Goal: Information Seeking & Learning: Learn about a topic

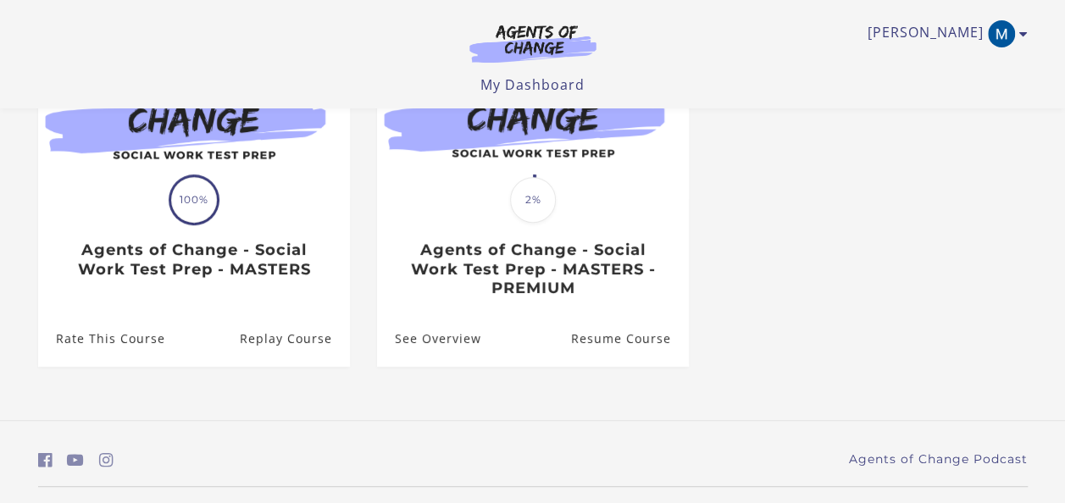
scroll to position [254, 0]
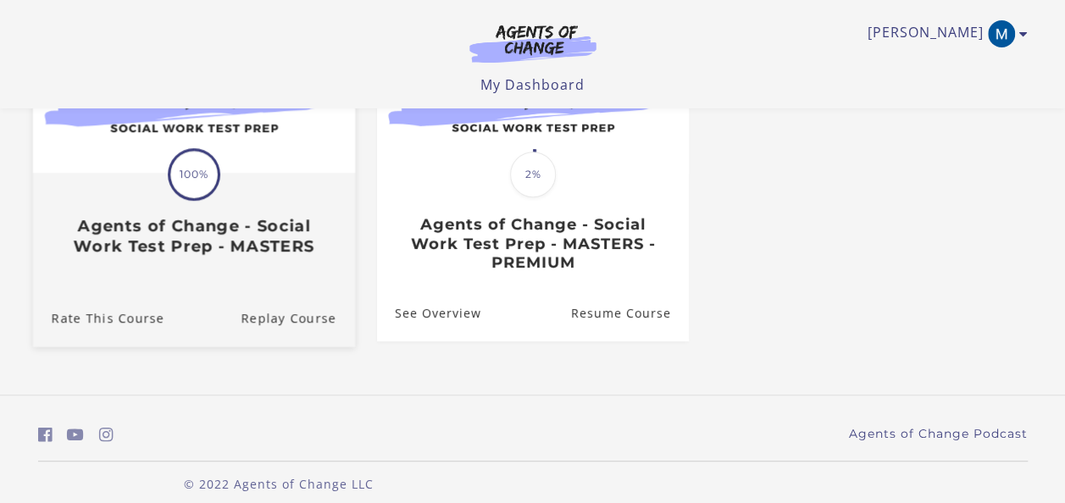
click at [250, 219] on div "Translation missing: en.liquid.partials.dashboard_course_card.progress_descript…" at bounding box center [193, 215] width 322 height 81
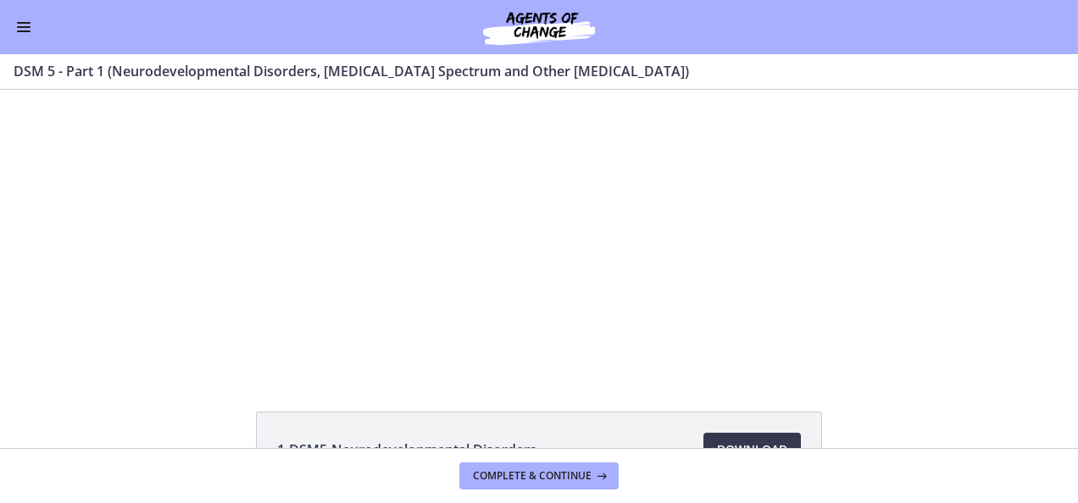
click at [7, 29] on div "Go to Dashboard" at bounding box center [539, 27] width 1078 height 54
click at [12, 23] on div "Go to Dashboard" at bounding box center [539, 27] width 1078 height 54
click at [26, 28] on button "Enable menu" at bounding box center [24, 27] width 20 height 20
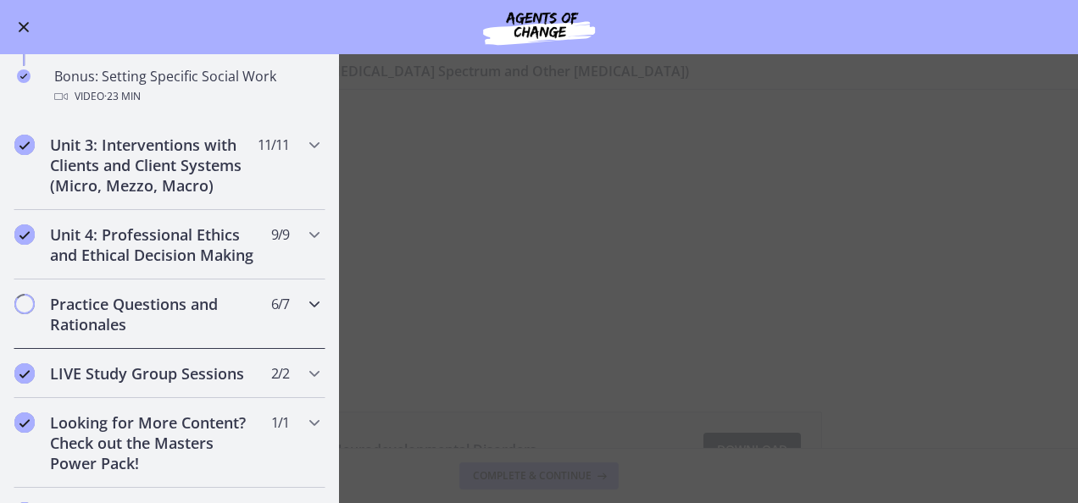
scroll to position [1526, 0]
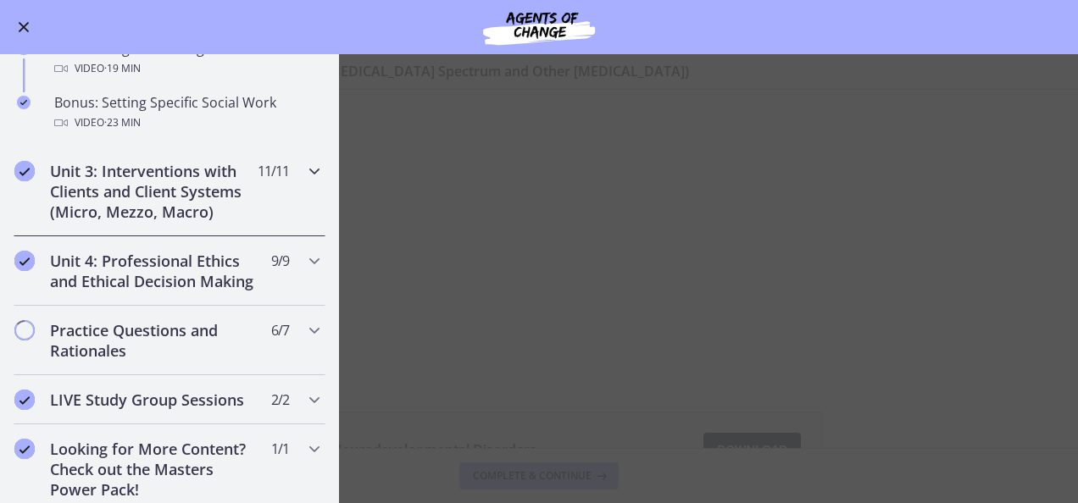
click at [165, 178] on h2 "Unit 3: Interventions with Clients and Client Systems (Micro, Mezzo, Macro)" at bounding box center [153, 191] width 207 height 61
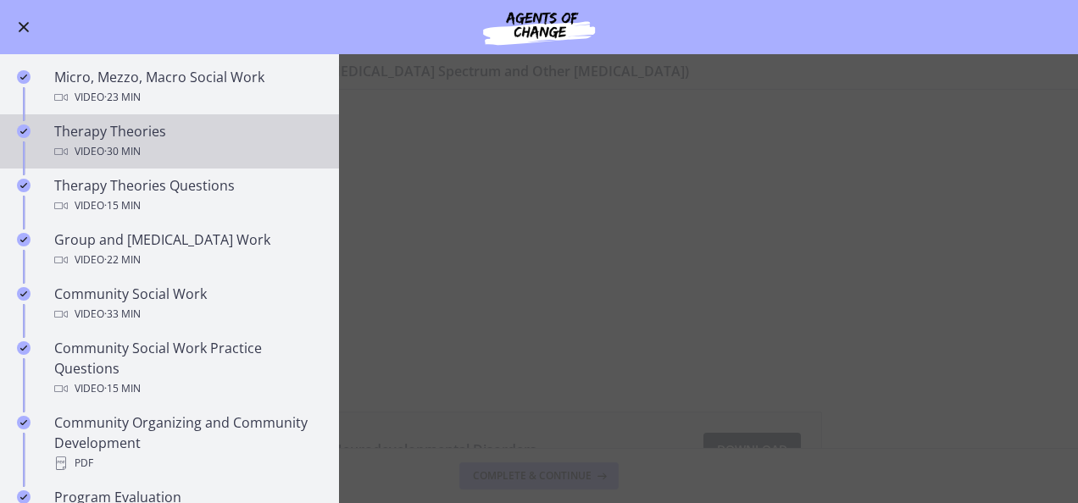
scroll to position [509, 0]
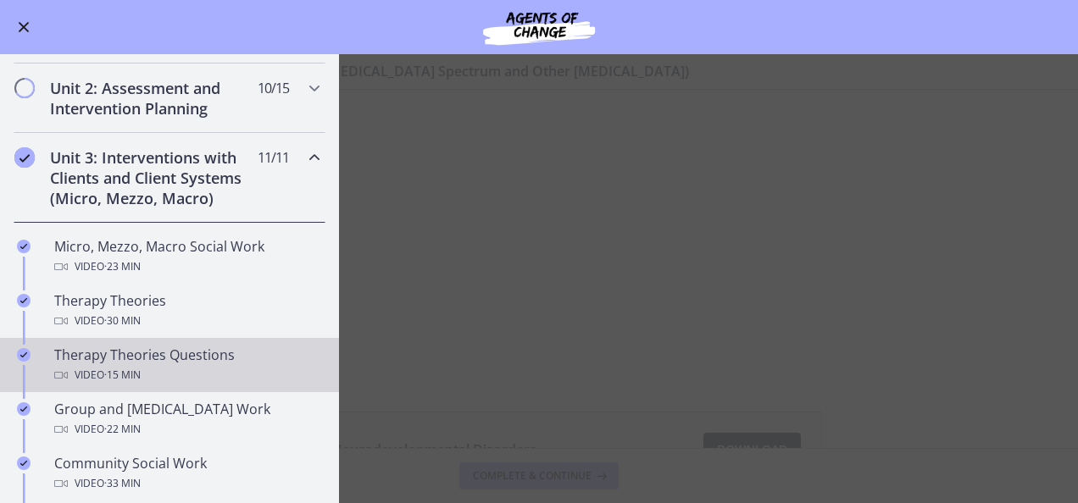
click at [147, 359] on div "Therapy Theories Questions Video · 15 min" at bounding box center [186, 365] width 264 height 41
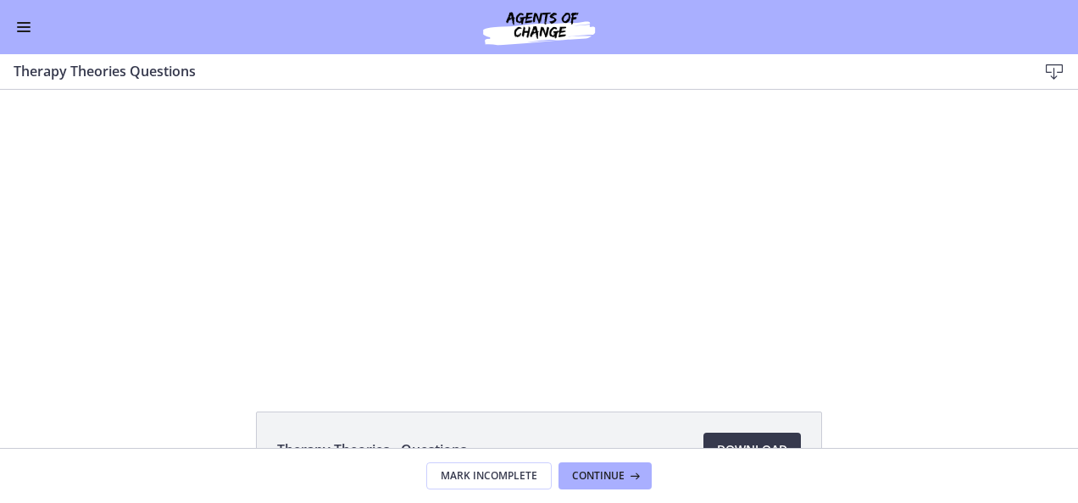
click at [25, 24] on button "Enable menu" at bounding box center [24, 27] width 20 height 20
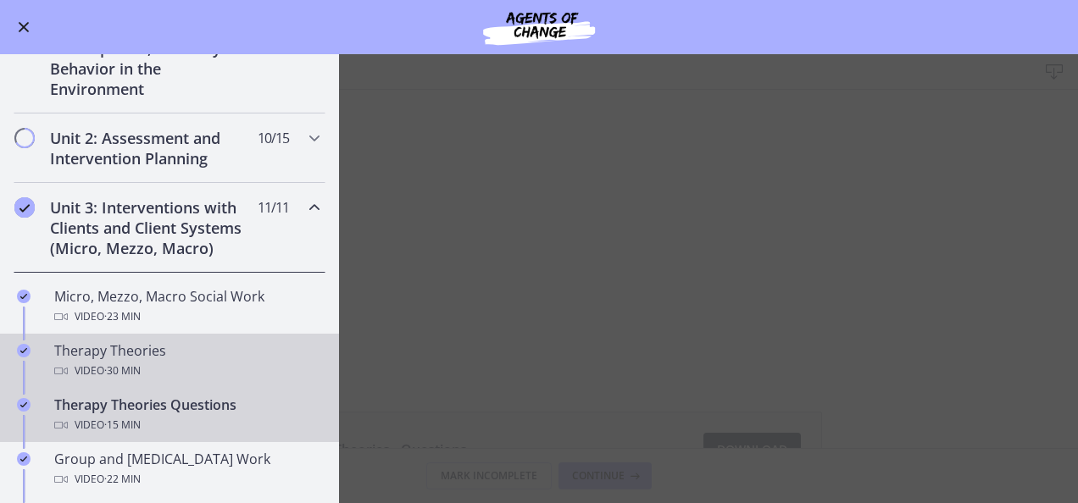
scroll to position [424, 0]
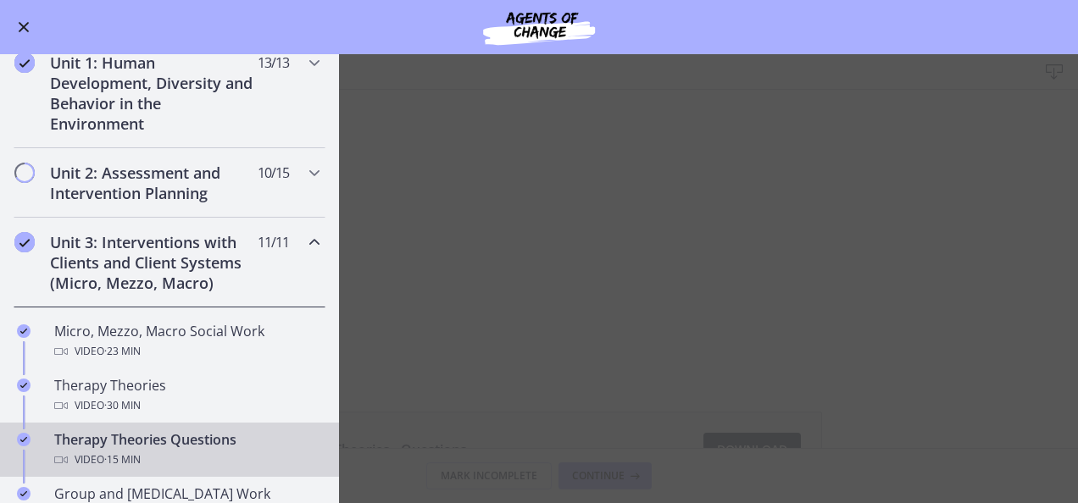
click at [871, 270] on main "Therapy Theories Questions Download Enable fullscreen Therapy Theories - Questi…" at bounding box center [539, 278] width 1078 height 449
click at [541, 317] on main "Therapy Theories Questions Download Enable fullscreen Therapy Theories - Questi…" at bounding box center [539, 278] width 1078 height 449
click at [910, 370] on main "Therapy Theories Questions Download Enable fullscreen Therapy Theories - Questi…" at bounding box center [539, 278] width 1078 height 449
click at [20, 22] on button "Enable menu" at bounding box center [24, 27] width 20 height 20
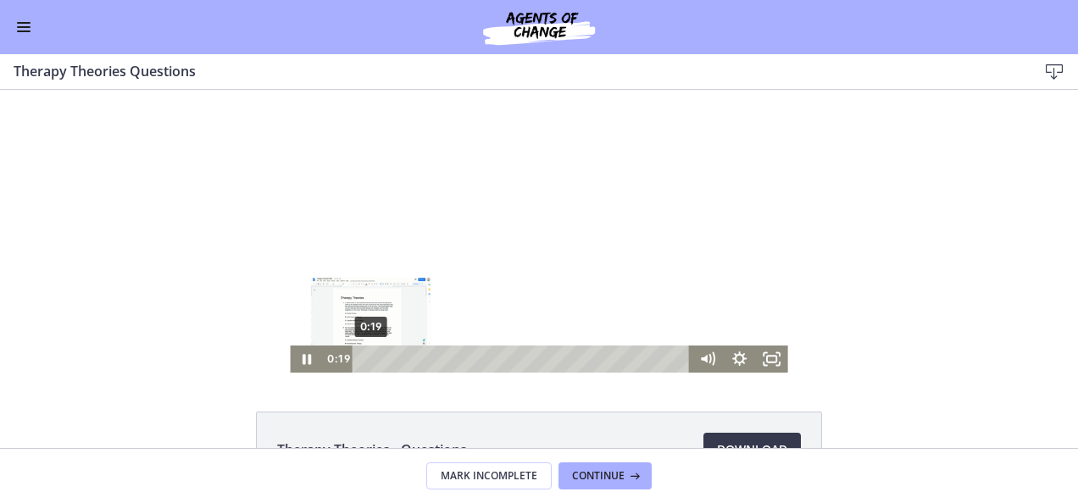
click at [364, 359] on div "0:19" at bounding box center [523, 359] width 319 height 27
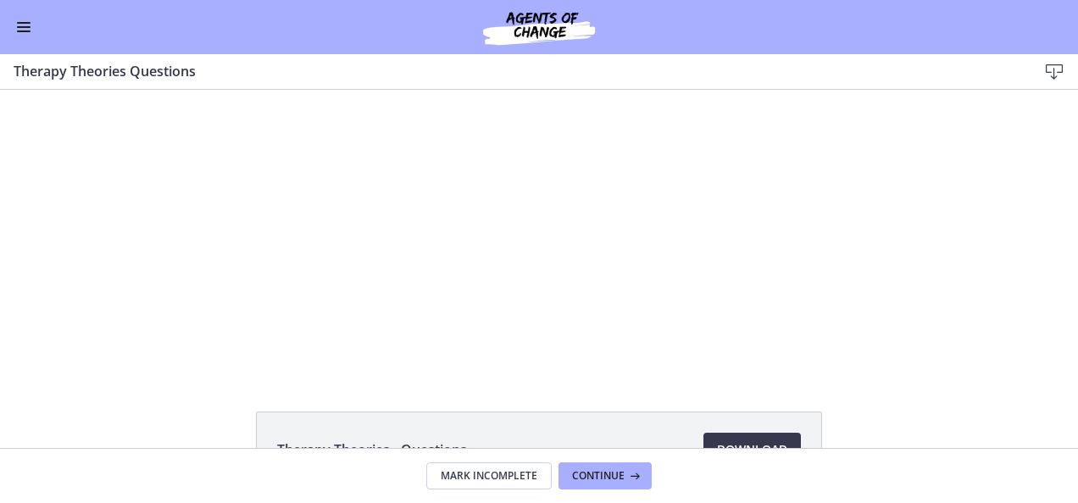
scroll to position [0, 0]
click at [25, 22] on span "Enable menu" at bounding box center [24, 23] width 14 height 2
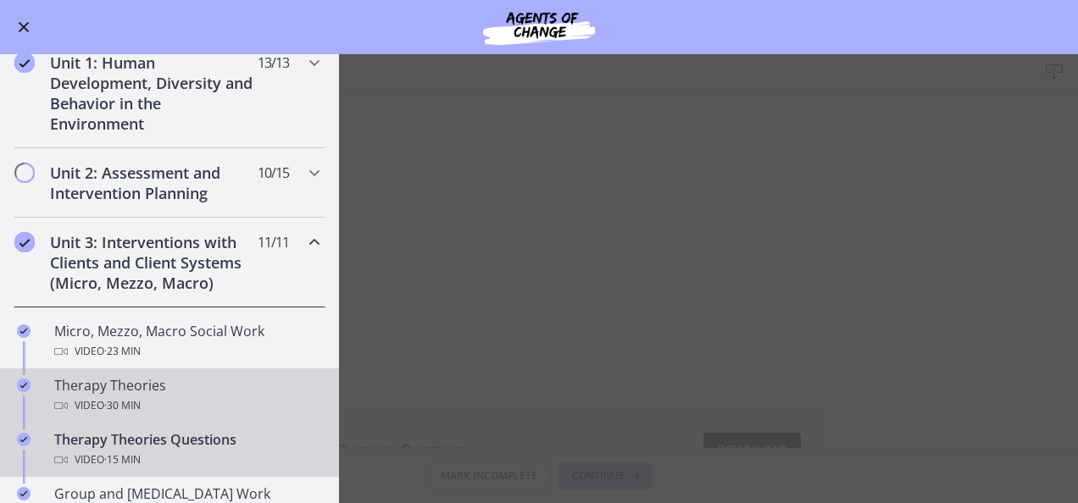
click at [125, 390] on div "Therapy Theories Video · 30 min" at bounding box center [186, 395] width 264 height 41
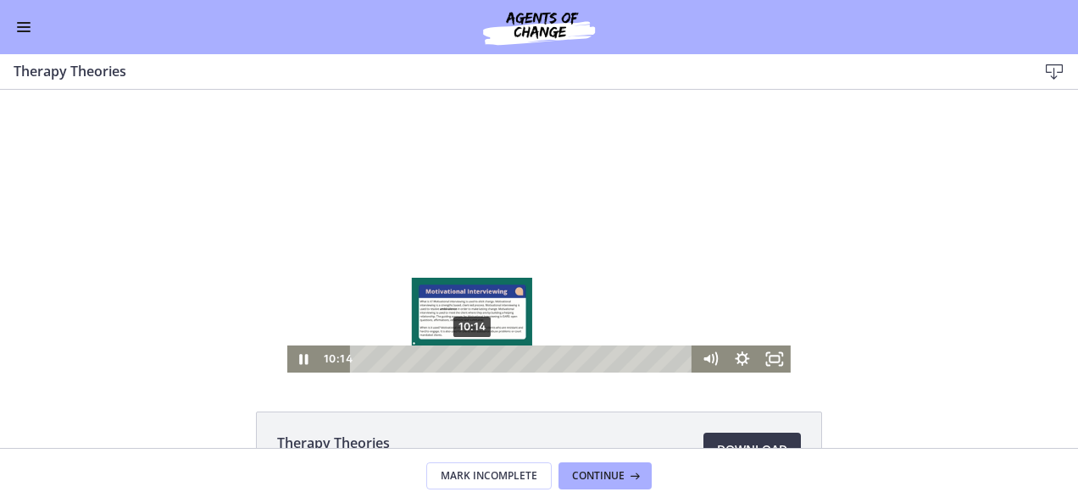
click at [466, 363] on div "10:14" at bounding box center [524, 359] width 325 height 27
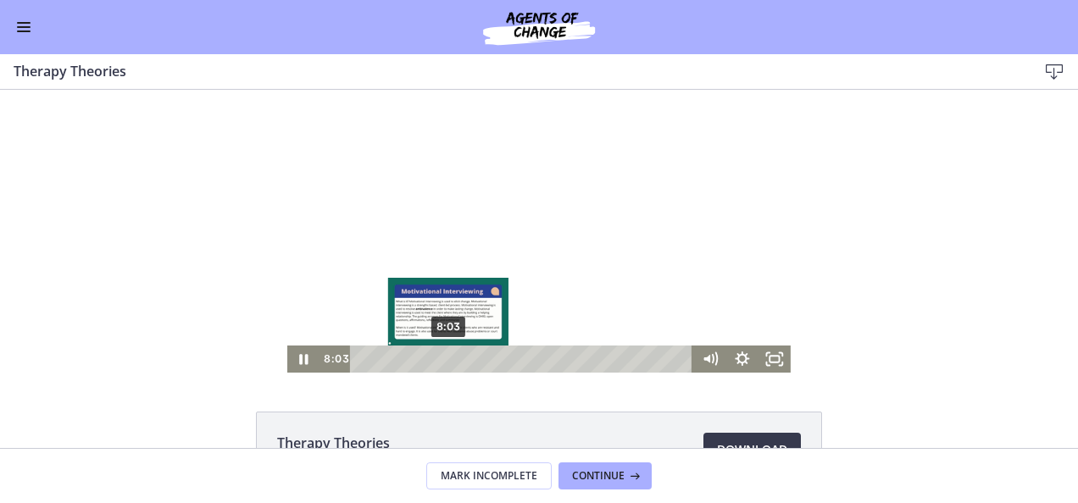
click at [442, 358] on div "8:03" at bounding box center [524, 359] width 325 height 27
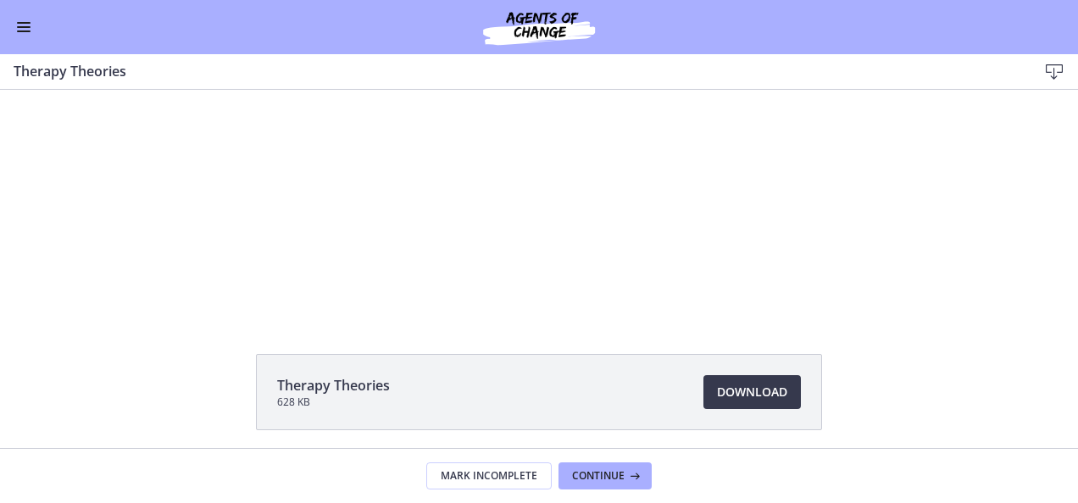
scroll to position [85, 0]
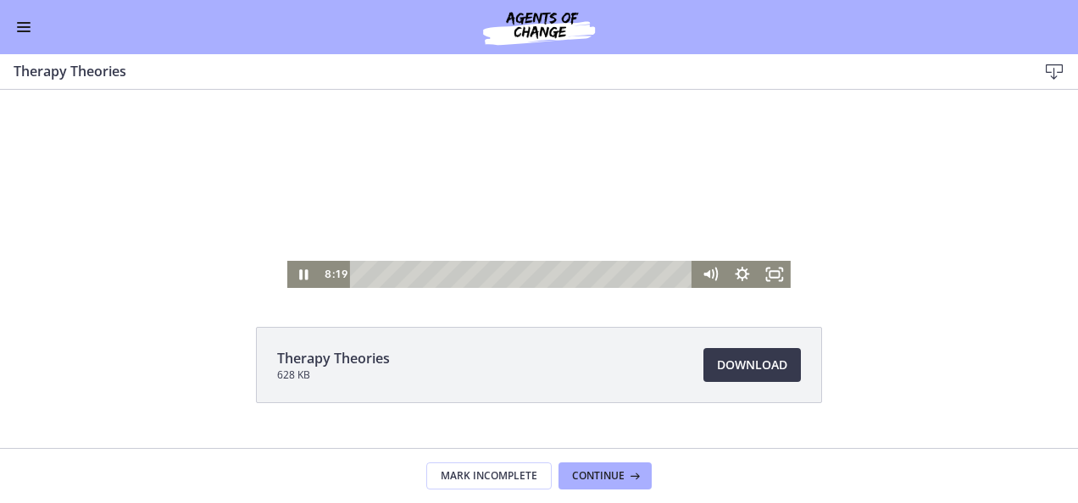
click at [116, 190] on div "Click for sound @keyframes VOLUME_SMALL_WAVE_FLASH { 0% { opacity: 0; } 33% { o…" at bounding box center [539, 146] width 1078 height 283
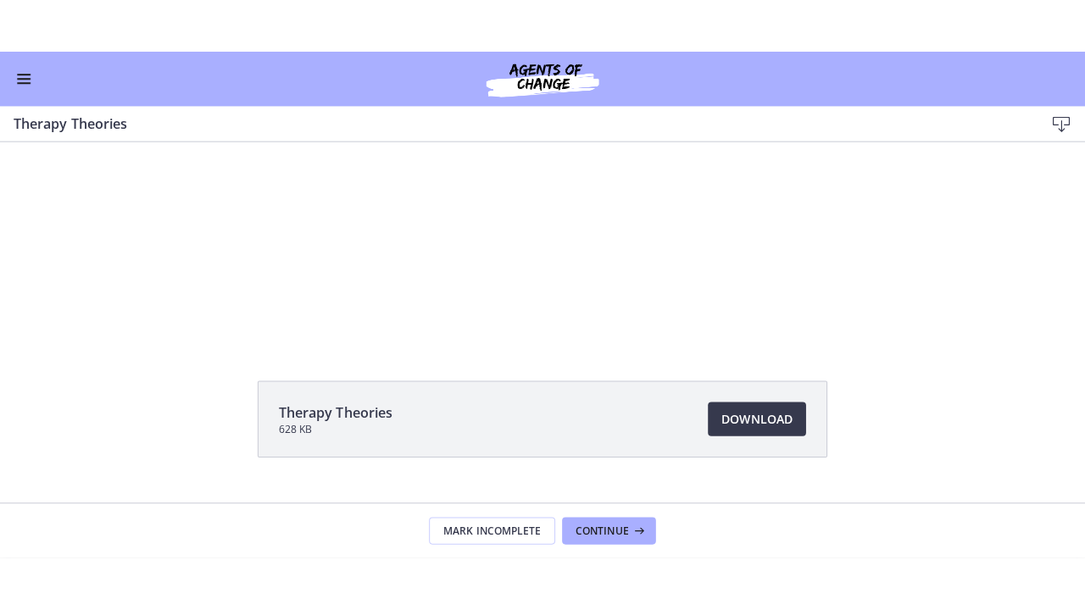
scroll to position [0, 0]
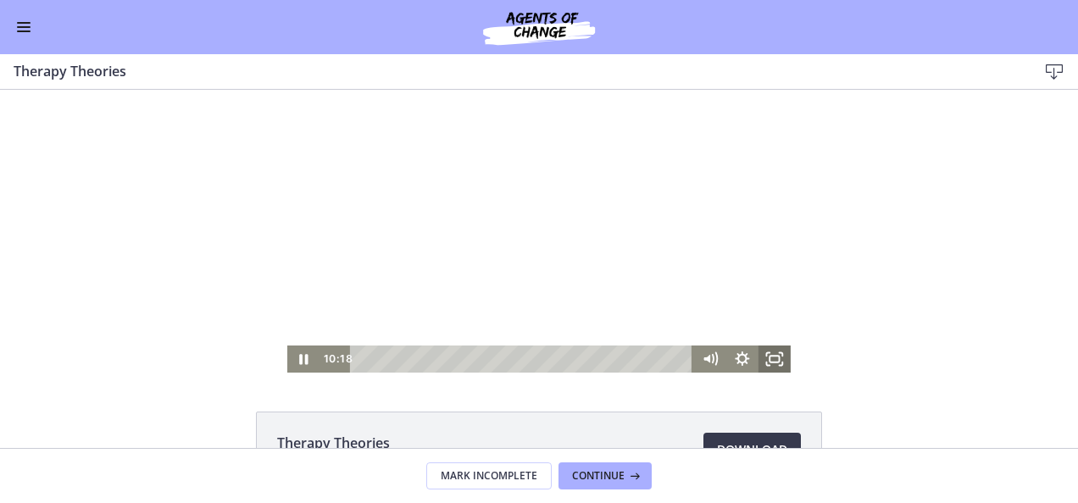
click at [767, 350] on icon "Fullscreen" at bounding box center [775, 359] width 32 height 27
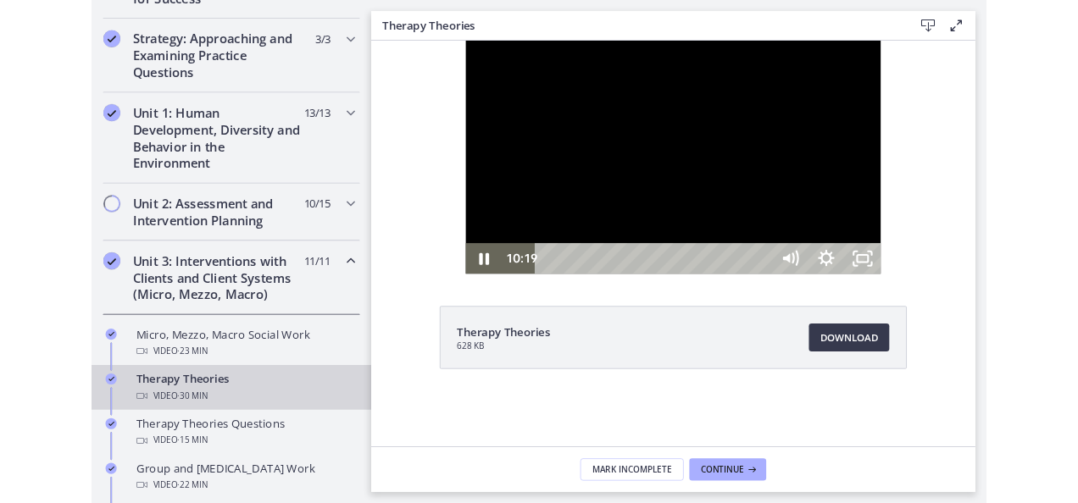
scroll to position [427, 0]
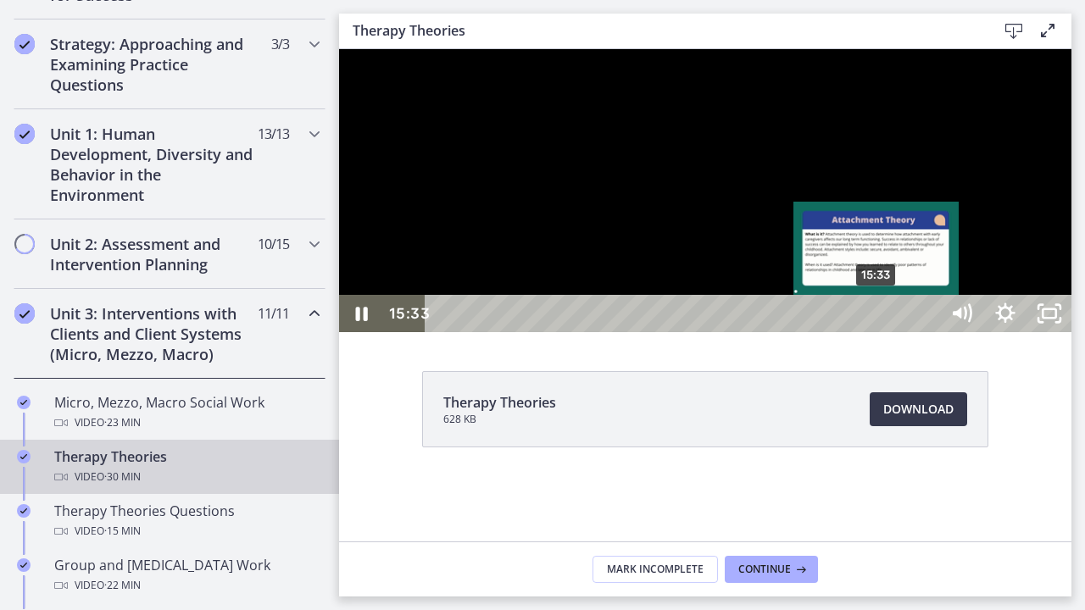
click at [878, 332] on div "15:33" at bounding box center [684, 313] width 487 height 37
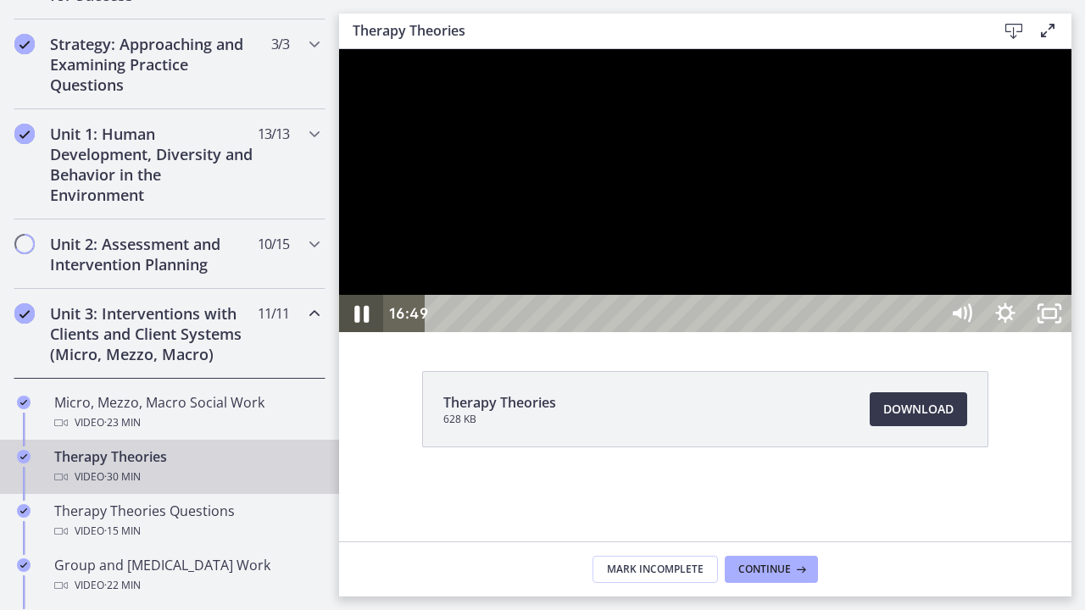
click at [356, 323] on icon "Pause" at bounding box center [361, 314] width 14 height 17
click at [339, 295] on button "Play Video" at bounding box center [361, 313] width 44 height 37
click at [356, 336] on icon "Play Video" at bounding box center [362, 314] width 53 height 45
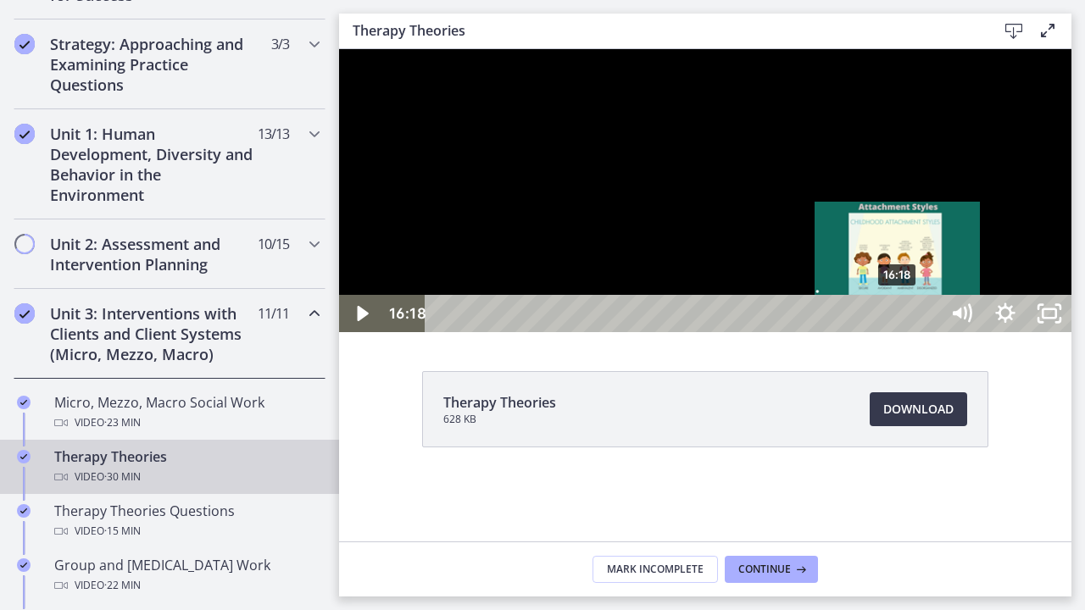
click at [899, 332] on div "16:18" at bounding box center [684, 313] width 487 height 37
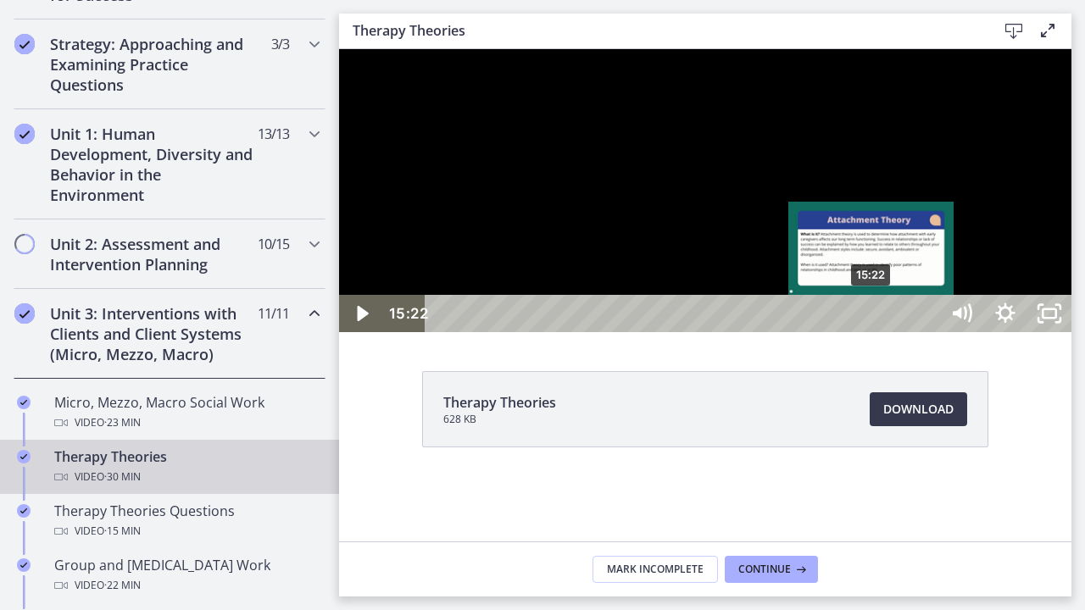
click at [873, 332] on div "15:22" at bounding box center [684, 313] width 487 height 37
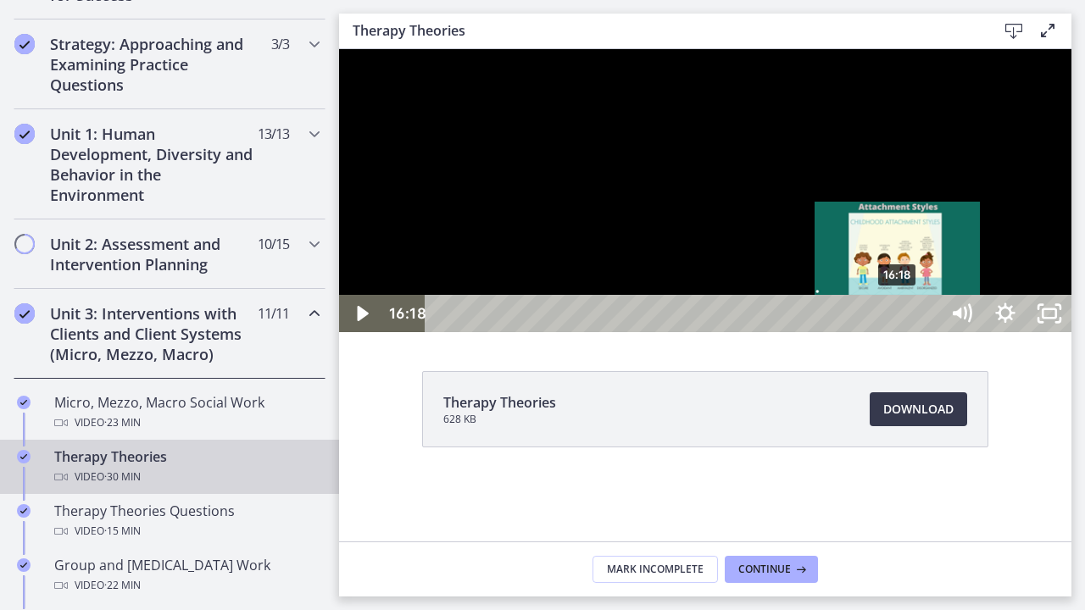
click at [899, 332] on div "16:18" at bounding box center [684, 313] width 487 height 37
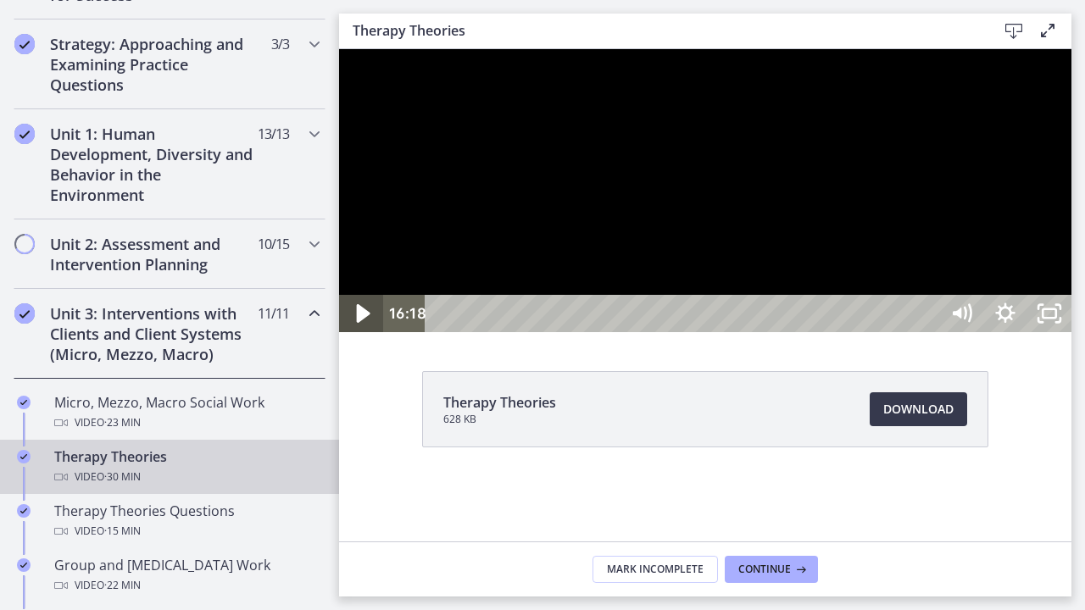
click at [364, 323] on icon "Play Video" at bounding box center [364, 313] width 14 height 19
click at [1058, 319] on rect "Unfullscreen" at bounding box center [1050, 313] width 16 height 10
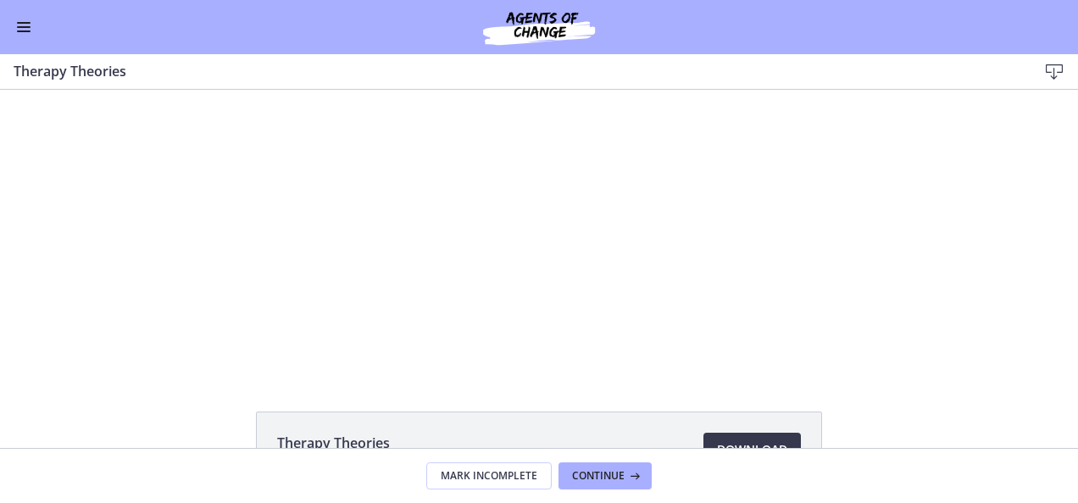
scroll to position [424, 0]
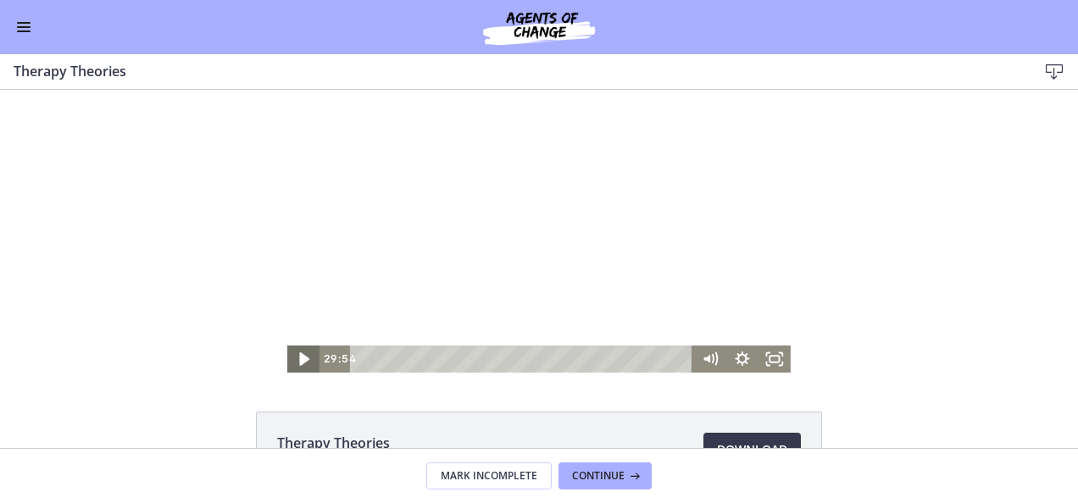
click at [300, 363] on icon "Play Video" at bounding box center [305, 359] width 39 height 32
click at [301, 356] on icon "Play Video" at bounding box center [305, 358] width 8 height 11
drag, startPoint x: 19, startPoint y: 328, endPoint x: 42, endPoint y: 336, distance: 24.9
click at [20, 328] on div "The video is loading... Click for sound @keyframes VOLUME_SMALL_WAVE_FLASH { 0%…" at bounding box center [539, 231] width 1078 height 283
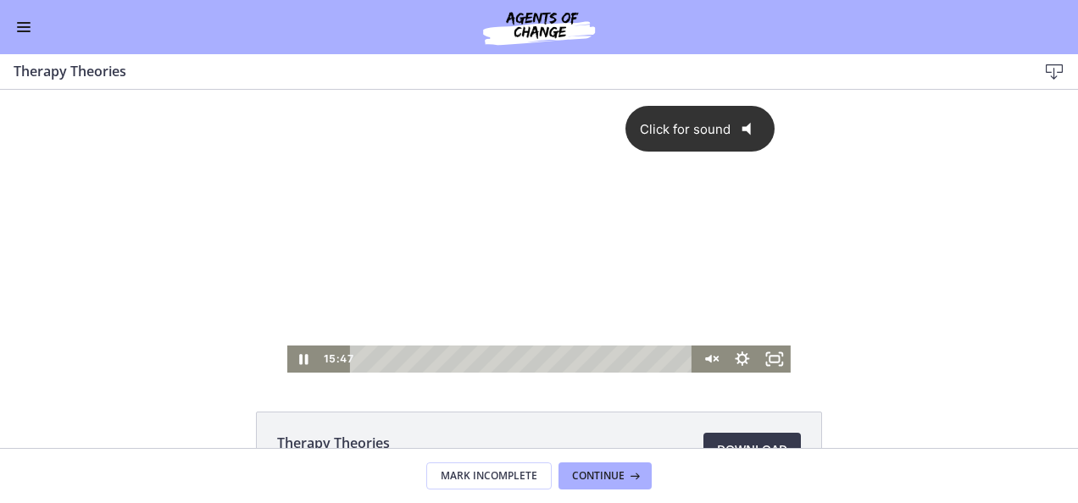
click at [732, 127] on icon "@keyframes VOLUME_SMALL_WAVE_FLASH { 0% { opacity: 0; } 33% { opacity: 1; } 66%…" at bounding box center [752, 129] width 42 height 42
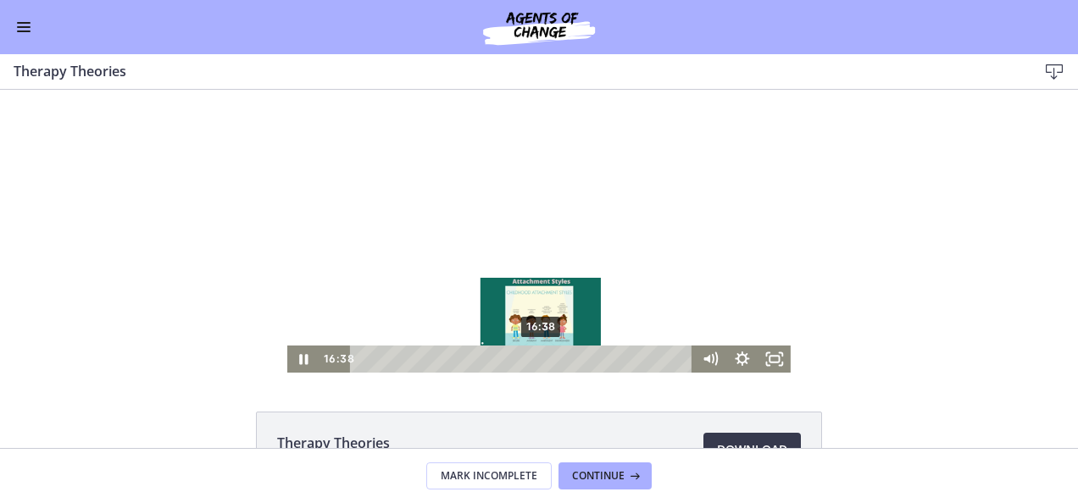
click at [536, 359] on div "16:38" at bounding box center [524, 359] width 325 height 27
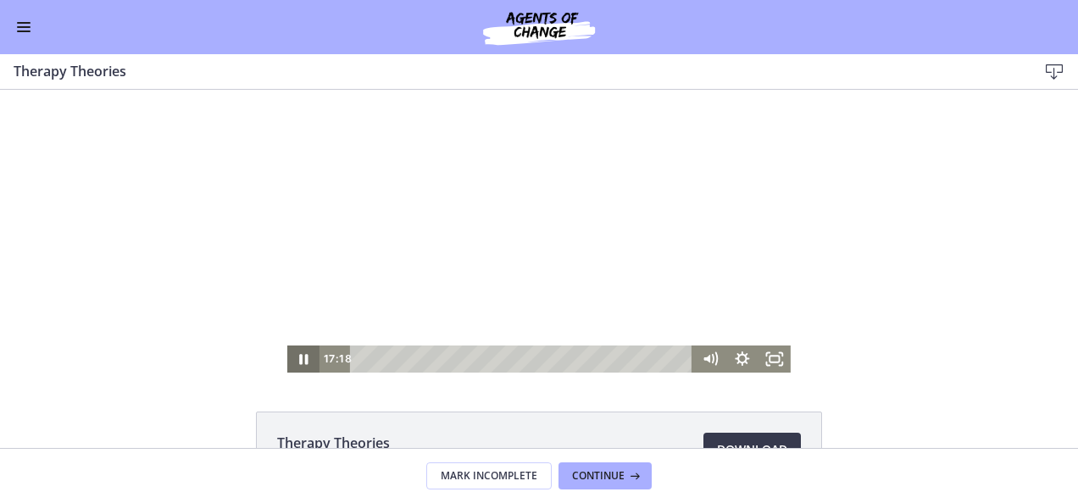
click at [303, 359] on icon "Pause" at bounding box center [303, 359] width 32 height 27
click at [307, 361] on icon "Play Video" at bounding box center [305, 359] width 39 height 32
click at [307, 361] on icon "Pause" at bounding box center [303, 359] width 32 height 27
click at [772, 358] on icon "Fullscreen" at bounding box center [774, 359] width 39 height 32
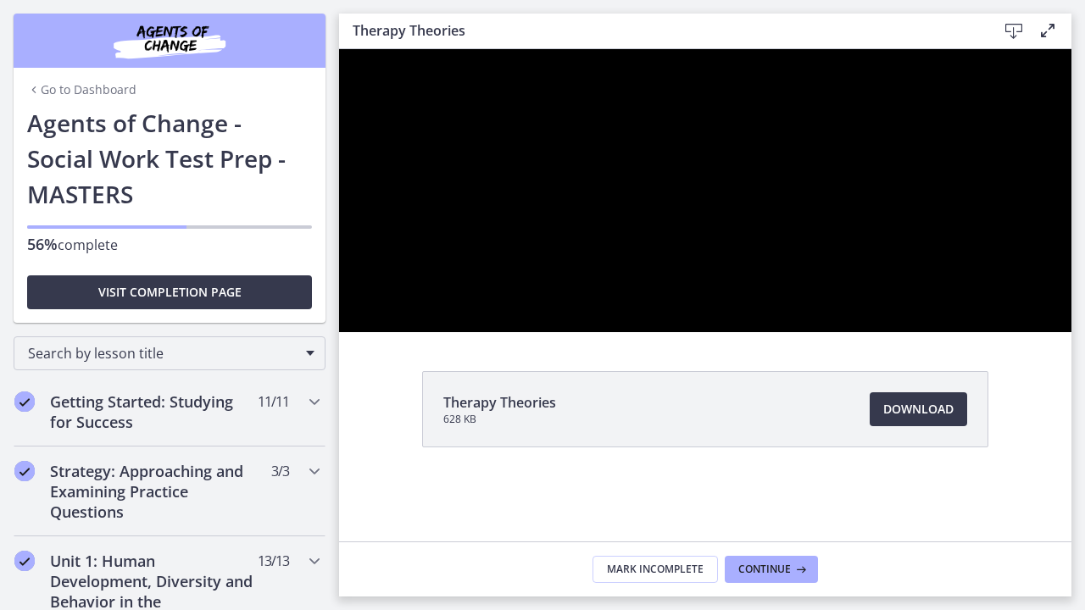
click at [1071, 332] on div at bounding box center [705, 190] width 732 height 283
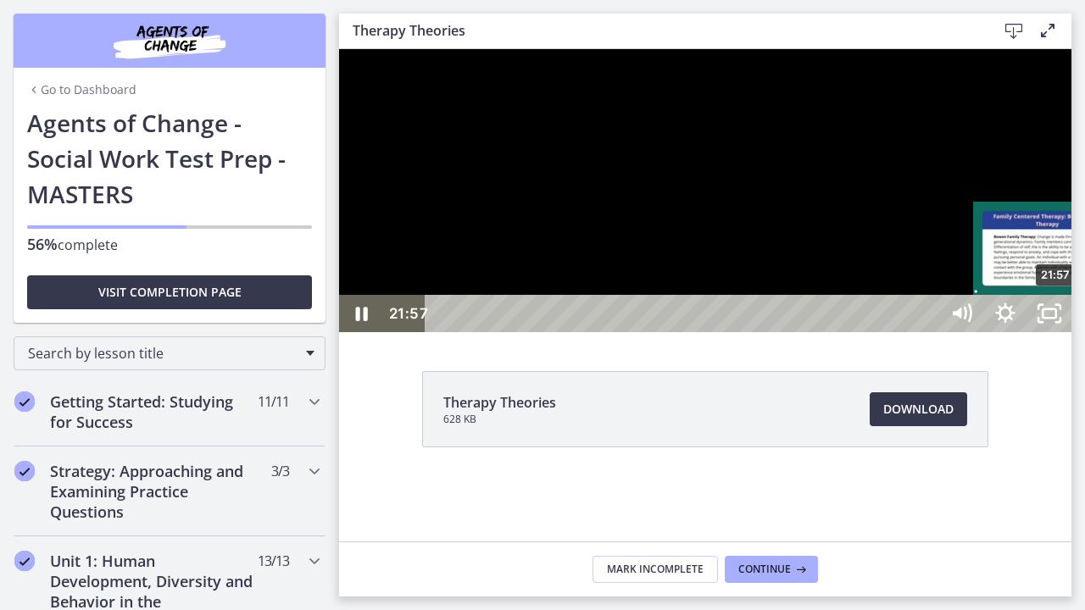
click at [928, 332] on div "21:57" at bounding box center [684, 313] width 487 height 37
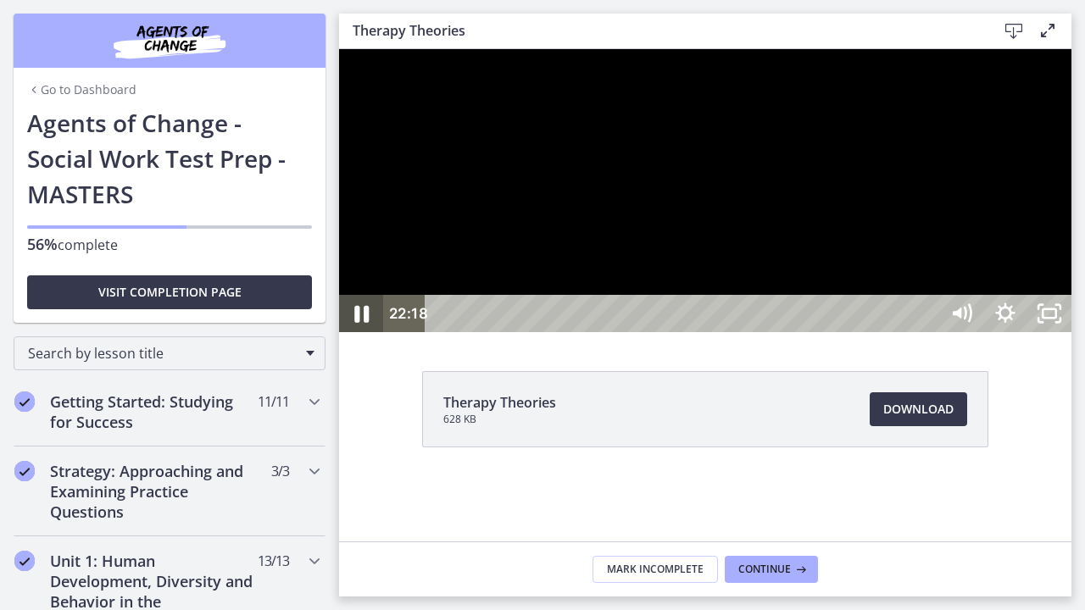
click at [357, 323] on icon "Pause" at bounding box center [361, 314] width 14 height 17
click at [364, 323] on icon "Play Video" at bounding box center [364, 313] width 14 height 19
click at [1058, 319] on rect "Unfullscreen" at bounding box center [1050, 313] width 16 height 10
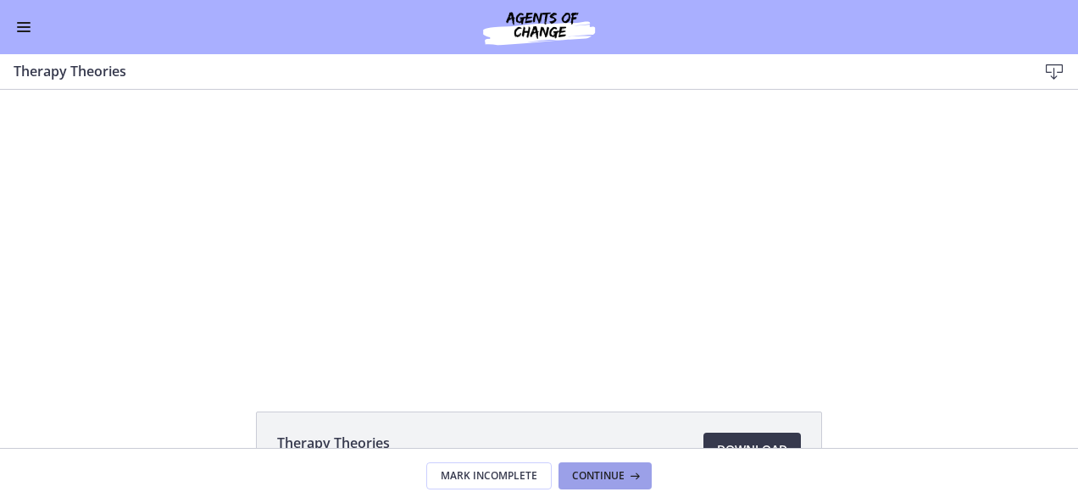
click at [586, 480] on span "Continue" at bounding box center [598, 477] width 53 height 14
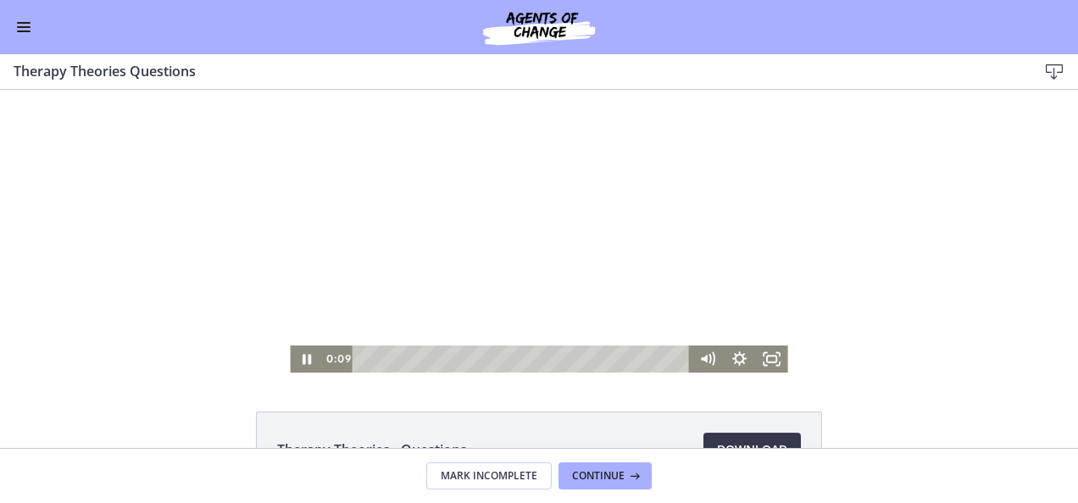
click at [364, 358] on div "Playbar" at bounding box center [523, 359] width 319 height 27
click at [364, 356] on div "0:00" at bounding box center [523, 359] width 319 height 27
click at [772, 360] on icon "Fullscreen" at bounding box center [772, 359] width 39 height 32
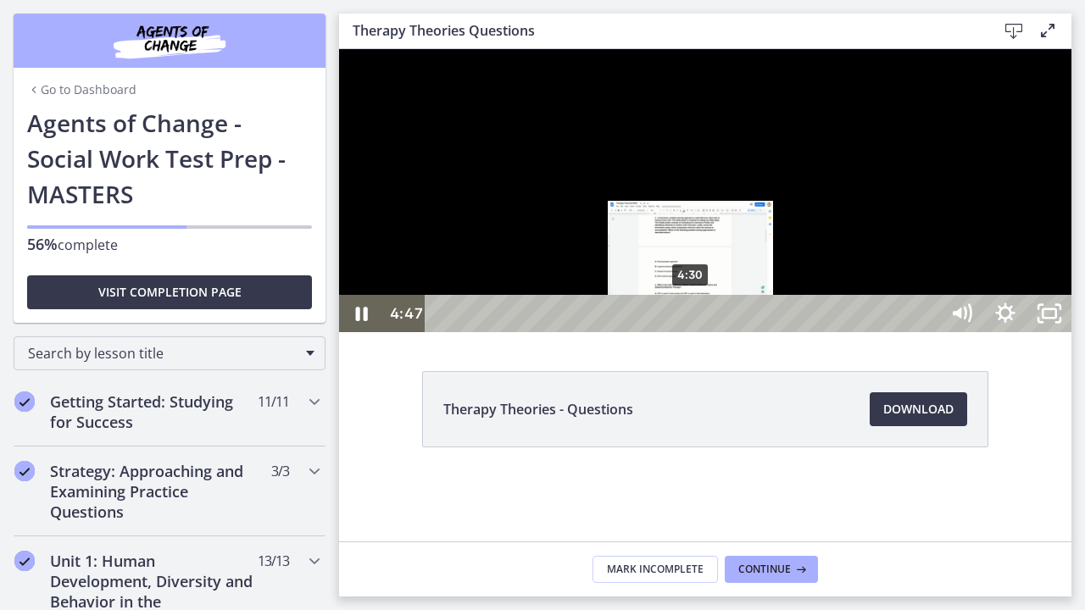
click at [692, 332] on div "4:30" at bounding box center [684, 313] width 487 height 37
click at [698, 332] on div "4:38" at bounding box center [684, 313] width 487 height 37
click at [688, 332] on div "4:27" at bounding box center [684, 313] width 487 height 37
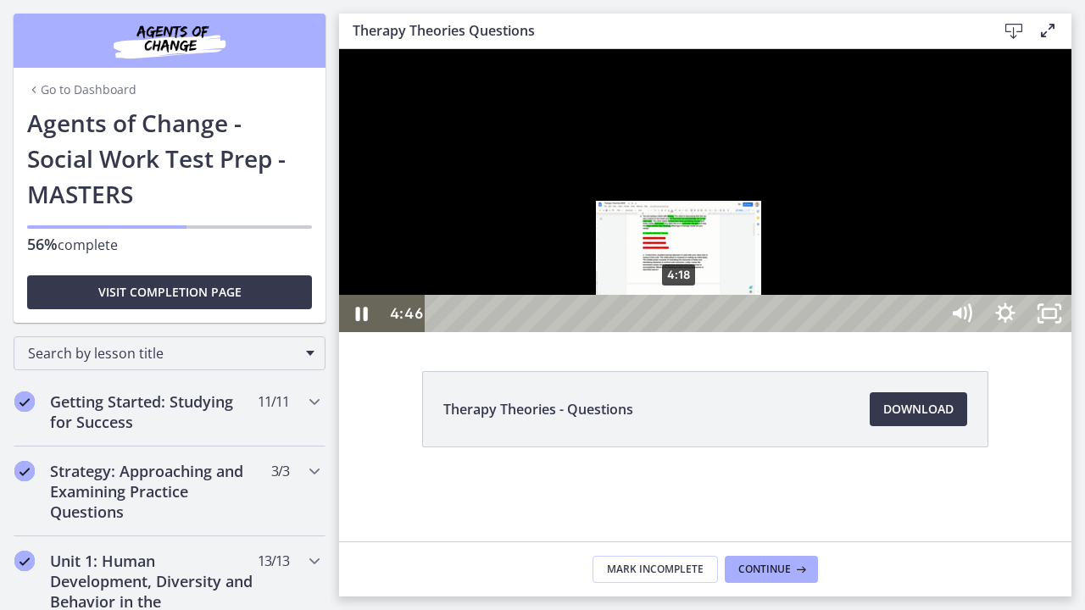
click at [680, 332] on div "4:18" at bounding box center [684, 313] width 487 height 37
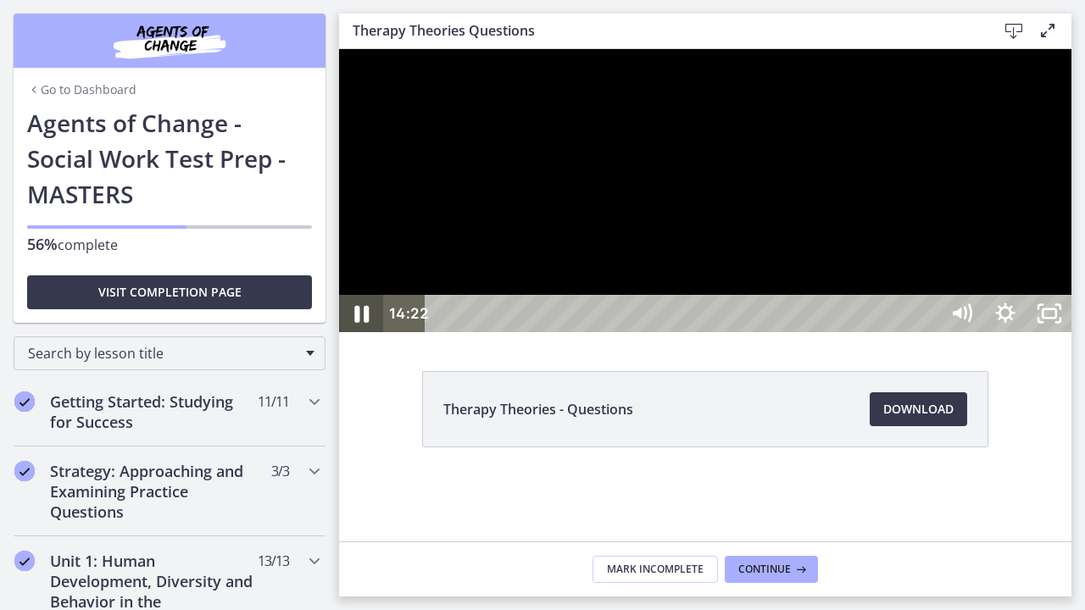
click at [359, 323] on icon "Pause" at bounding box center [361, 314] width 14 height 17
click at [359, 323] on icon "Play Video" at bounding box center [364, 313] width 14 height 19
click at [1071, 332] on icon "Unfullscreen" at bounding box center [1049, 313] width 44 height 37
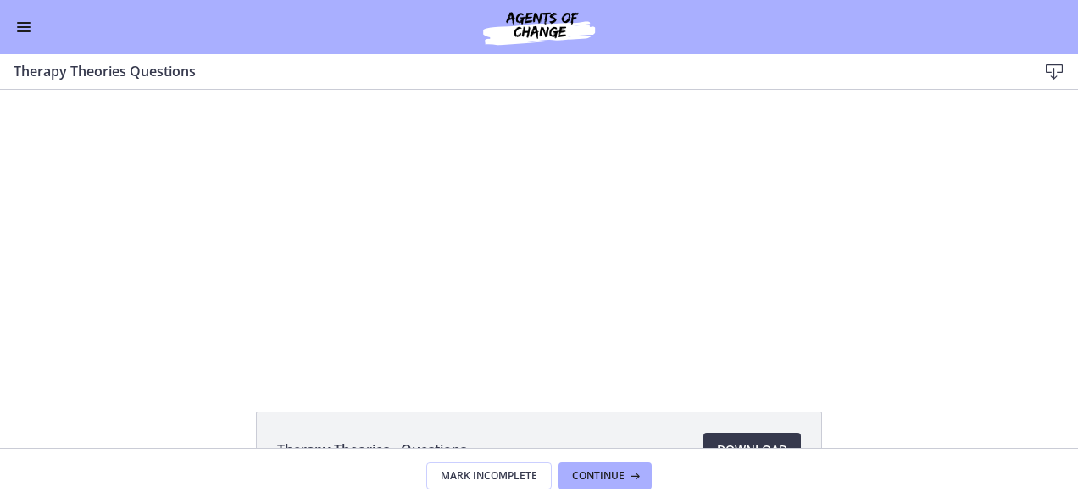
click at [19, 42] on div "Go to Dashboard" at bounding box center [539, 27] width 1078 height 54
click at [27, 23] on span "Enable menu" at bounding box center [24, 23] width 14 height 2
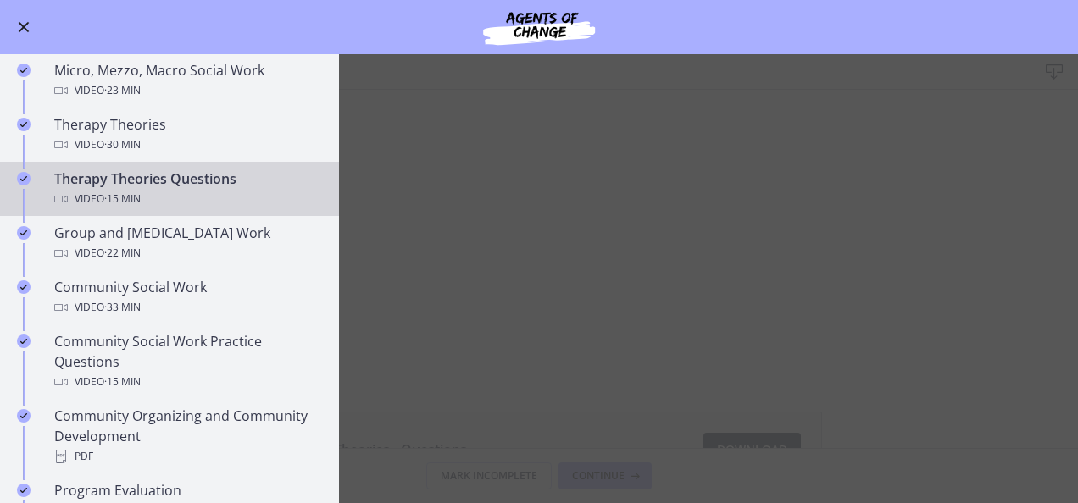
scroll to position [678, 0]
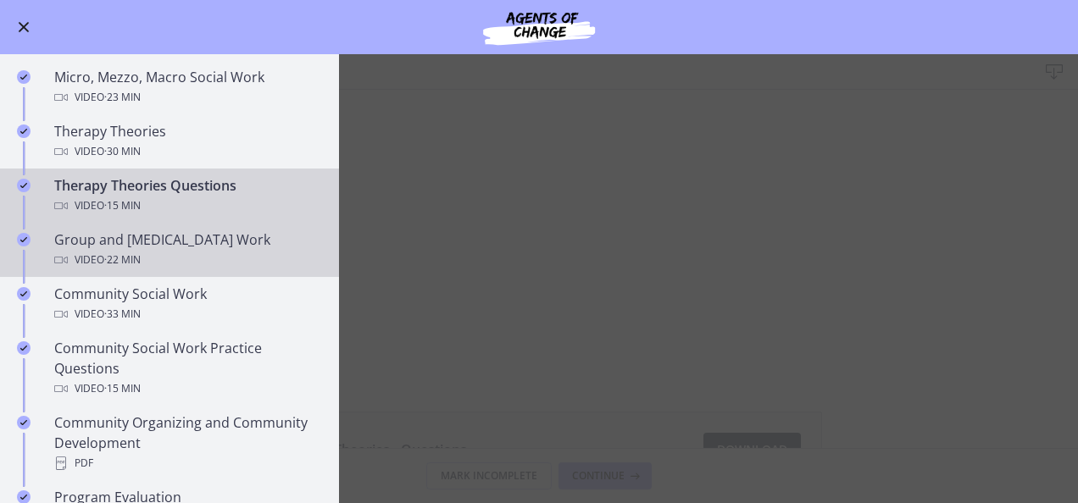
click at [231, 241] on div "Group and [MEDICAL_DATA] Work Video · 22 min" at bounding box center [186, 250] width 264 height 41
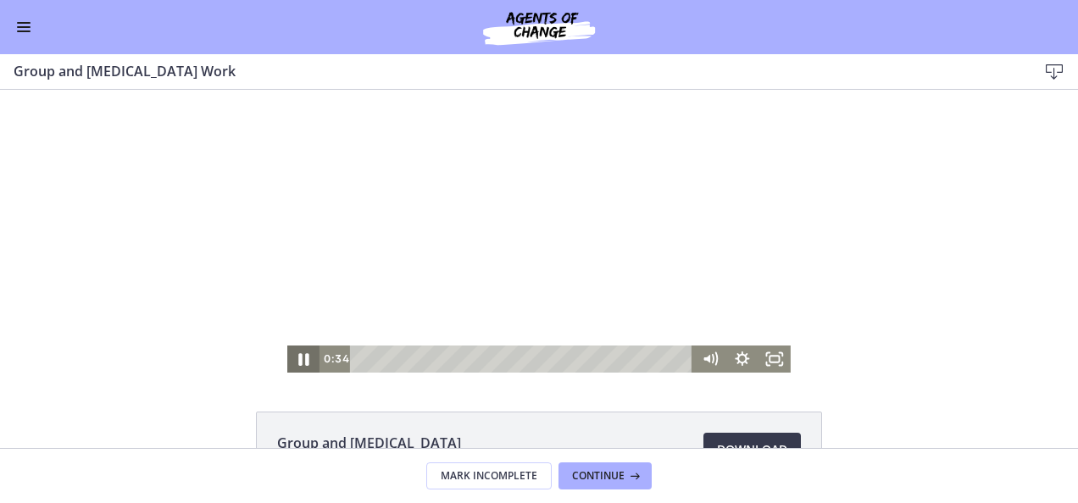
click at [298, 359] on icon "Pause" at bounding box center [303, 359] width 10 height 13
